Goal: Navigation & Orientation: Find specific page/section

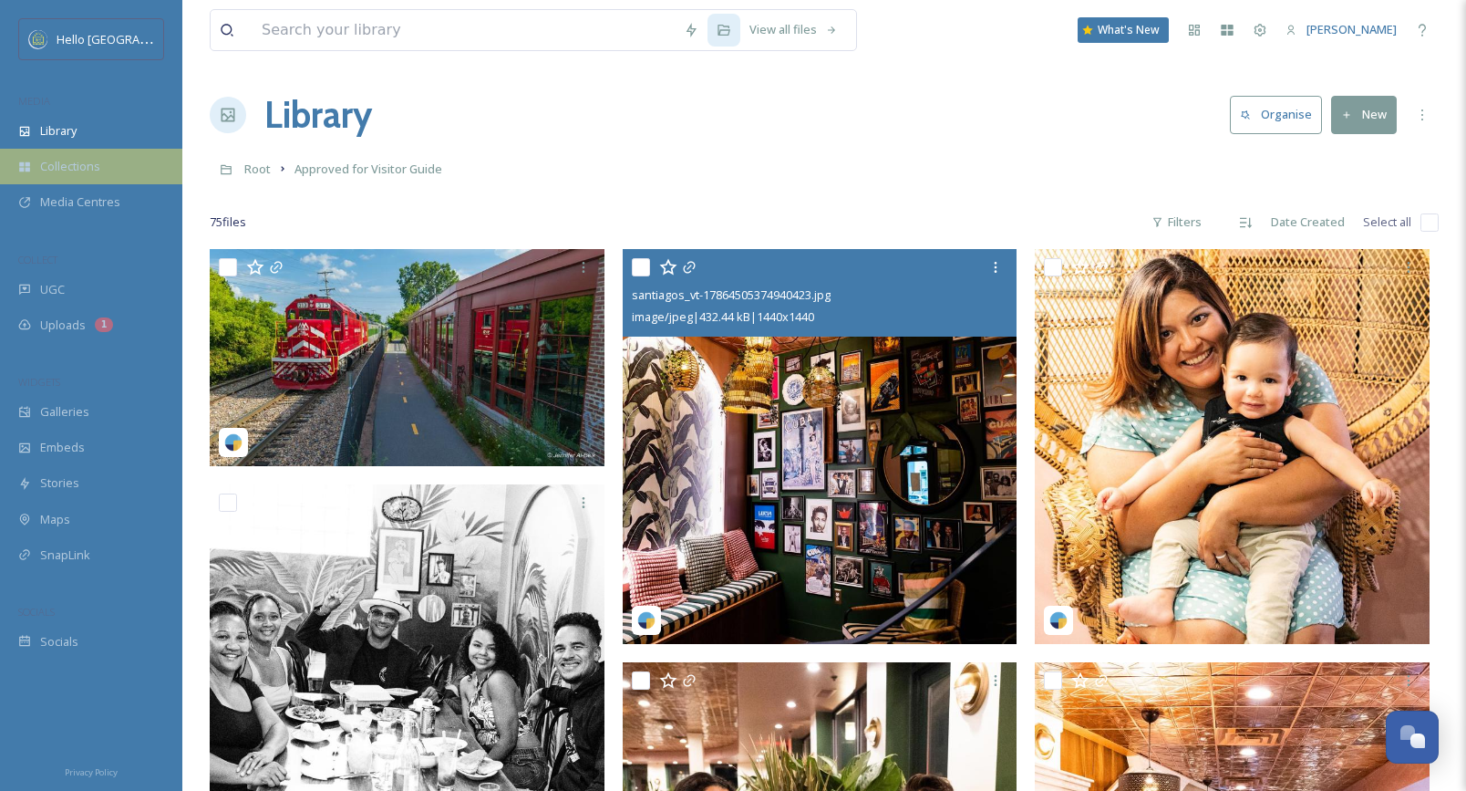
click at [63, 159] on span "Collections" at bounding box center [70, 166] width 60 height 17
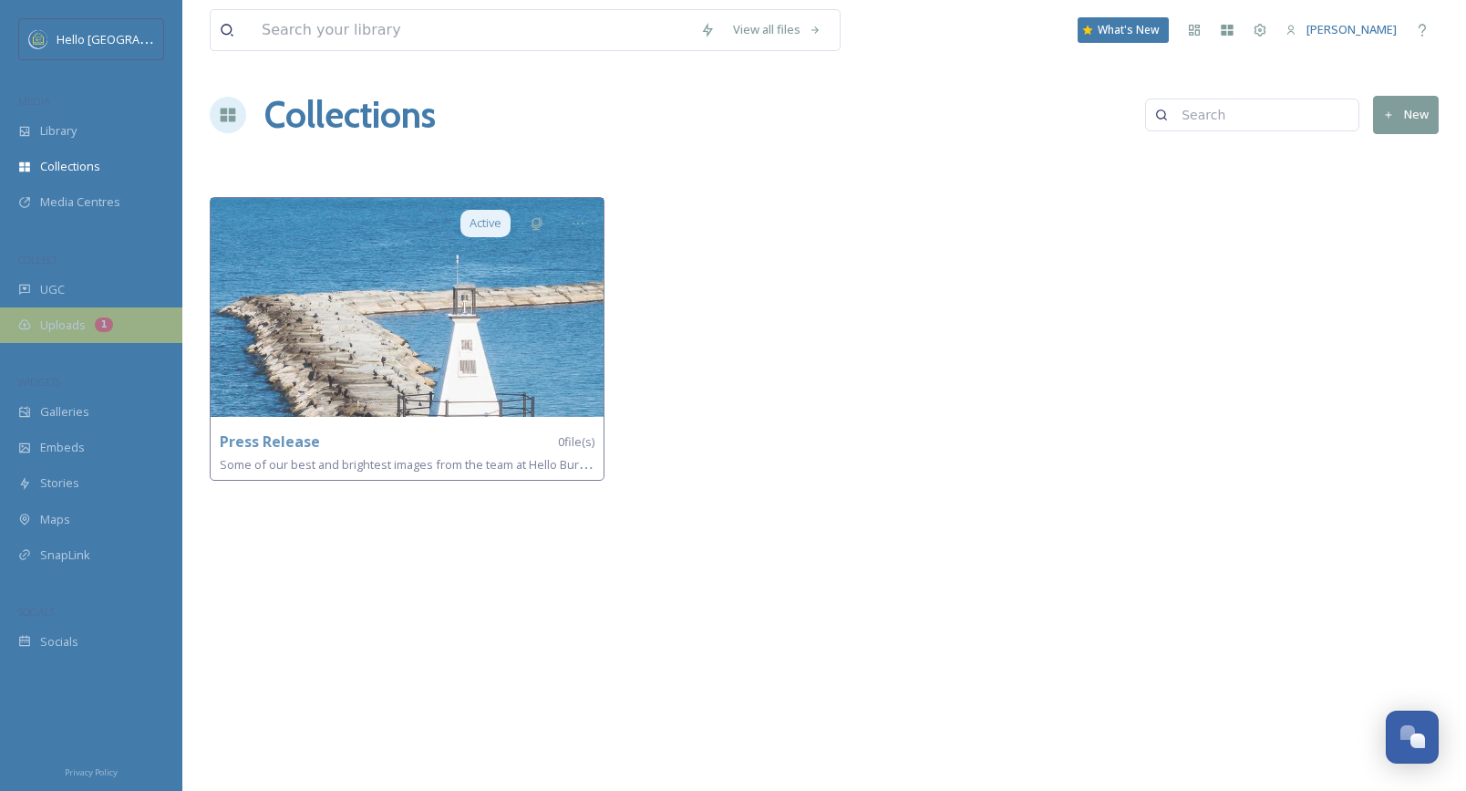
click at [75, 318] on span "Uploads" at bounding box center [63, 324] width 46 height 17
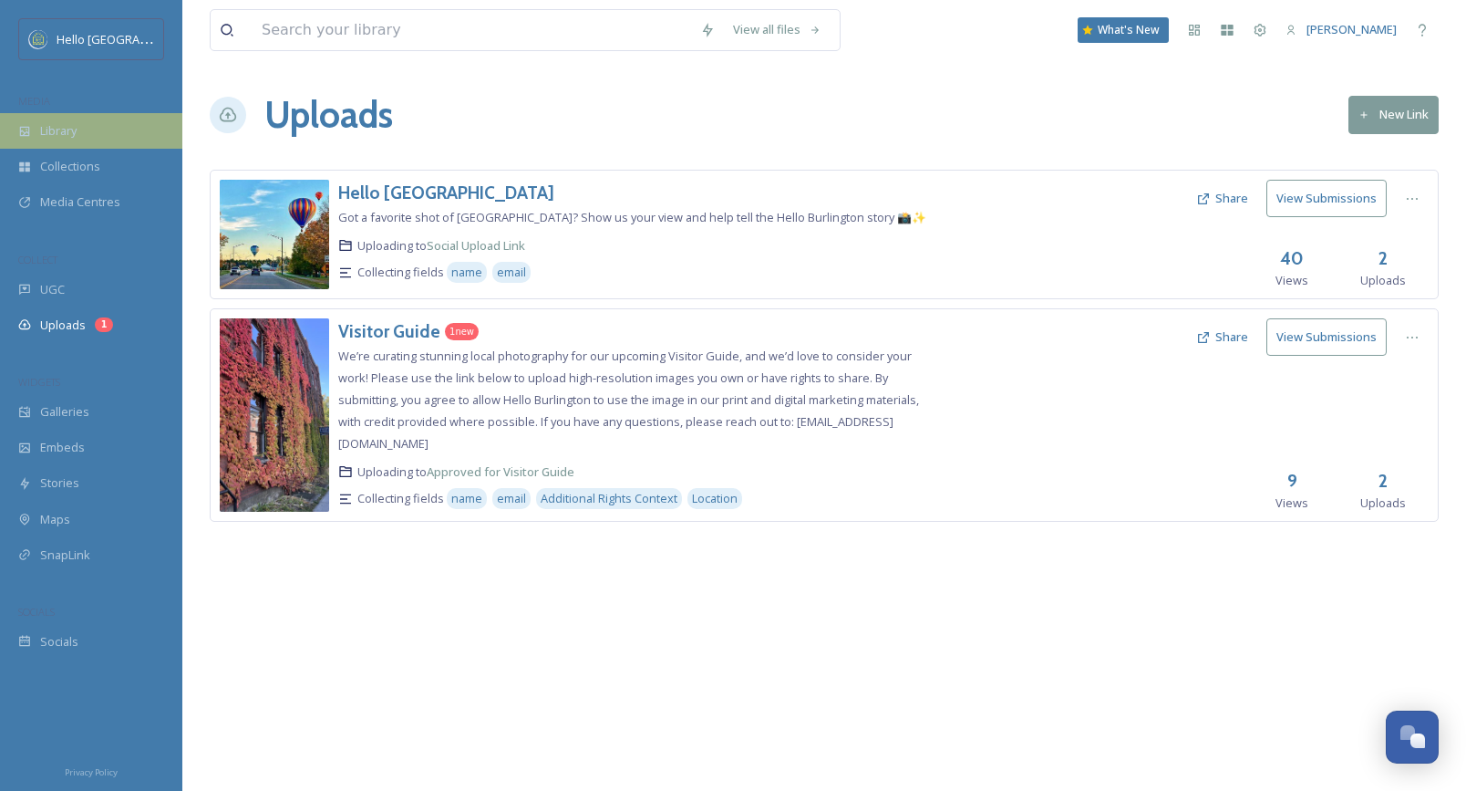
click at [77, 136] on span "Library" at bounding box center [58, 130] width 36 height 17
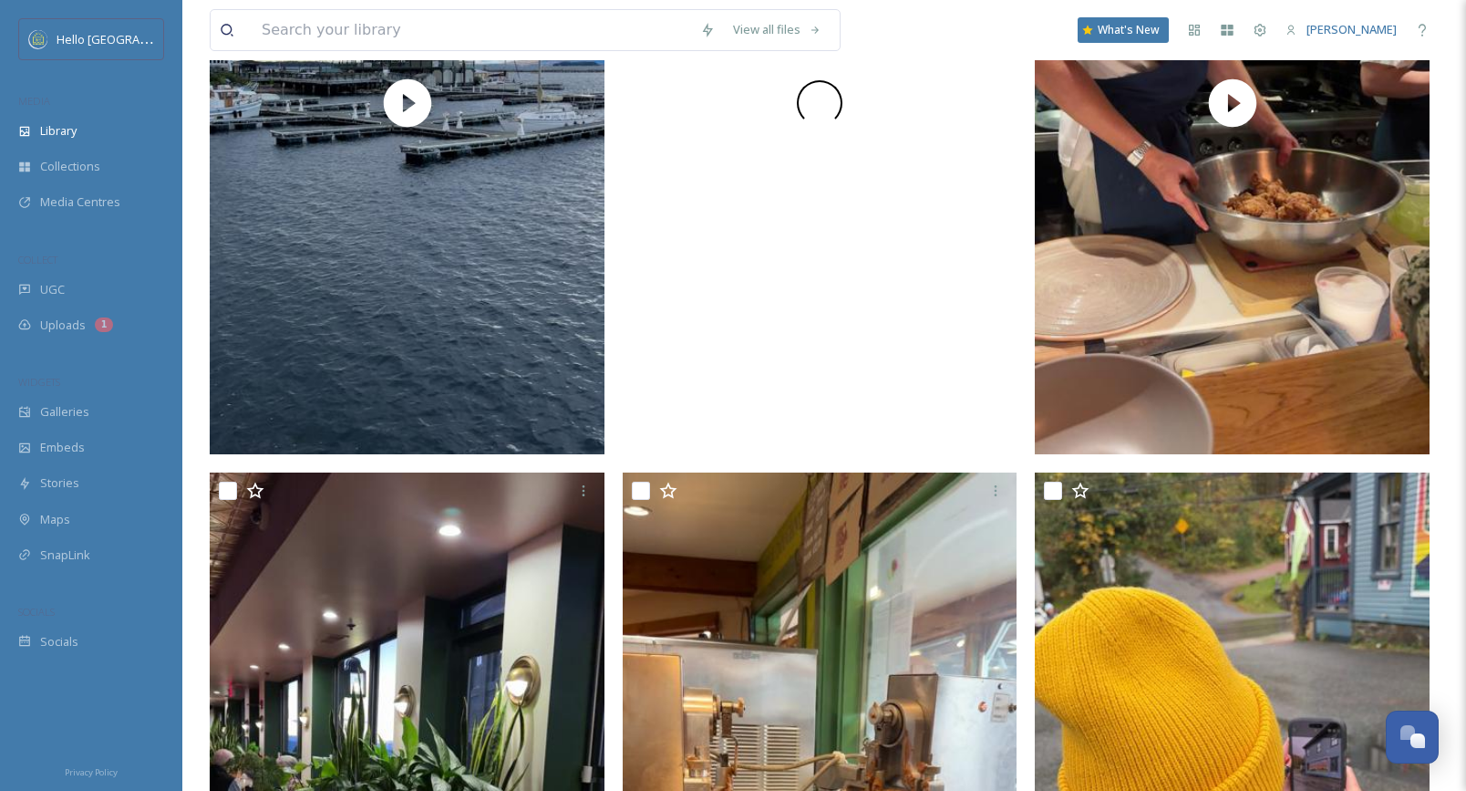
scroll to position [5034, 0]
